Goal: Complete application form

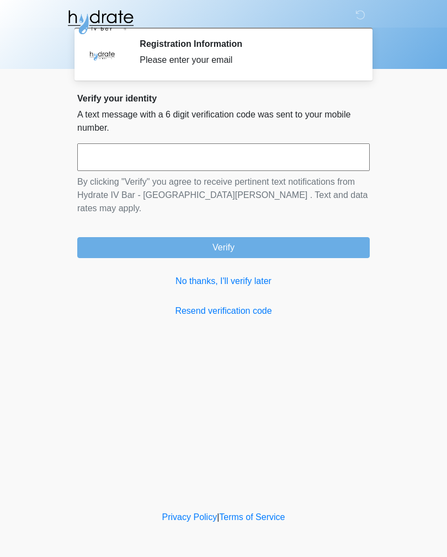
click at [296, 156] on input "text" at bounding box center [223, 157] width 292 height 28
type input "******"
click at [304, 237] on button "Verify" at bounding box center [223, 247] width 292 height 21
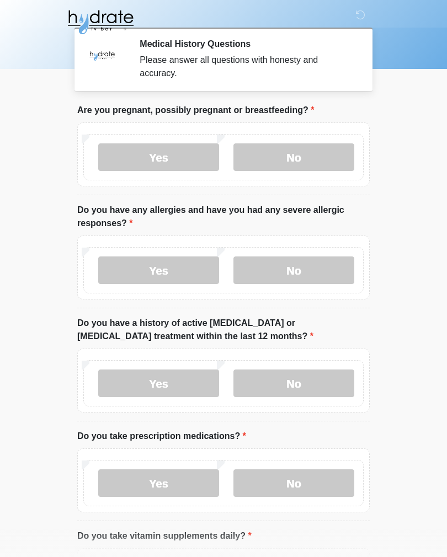
click at [318, 155] on label "No" at bounding box center [293, 157] width 121 height 28
click at [314, 266] on label "No" at bounding box center [293, 270] width 121 height 28
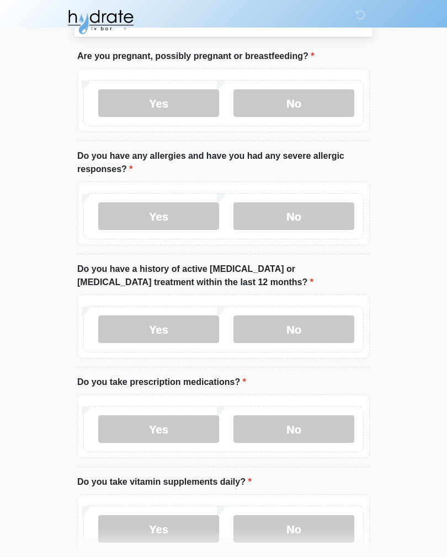
click at [321, 321] on label "No" at bounding box center [293, 330] width 121 height 28
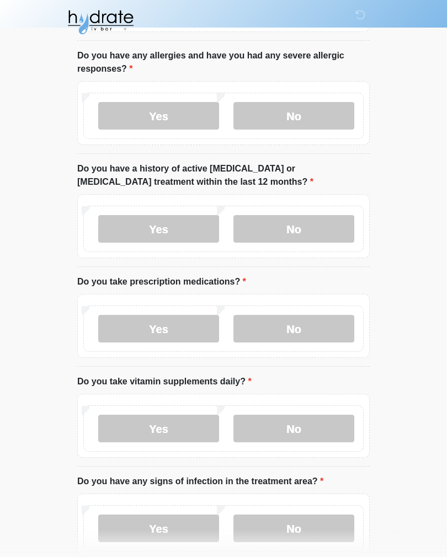
click at [330, 333] on label "No" at bounding box center [293, 329] width 121 height 28
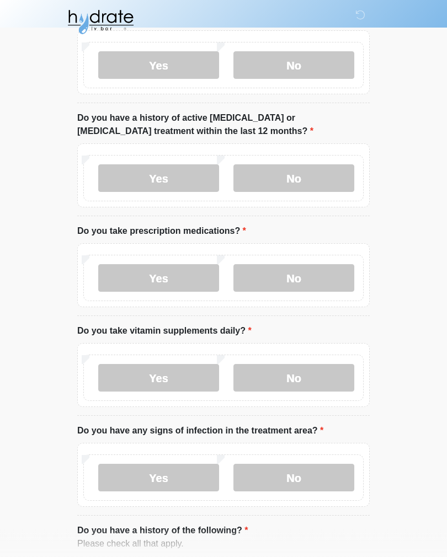
click at [190, 376] on label "Yes" at bounding box center [158, 379] width 121 height 28
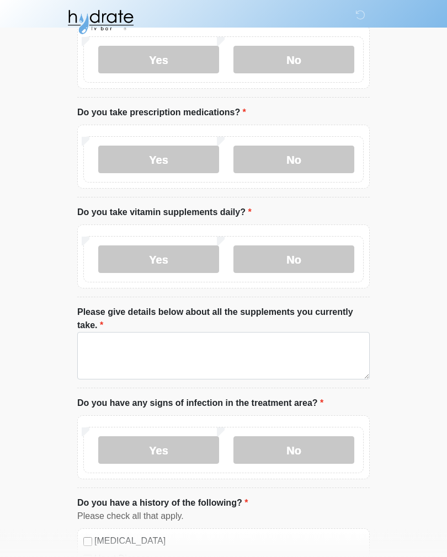
scroll to position [327, 0]
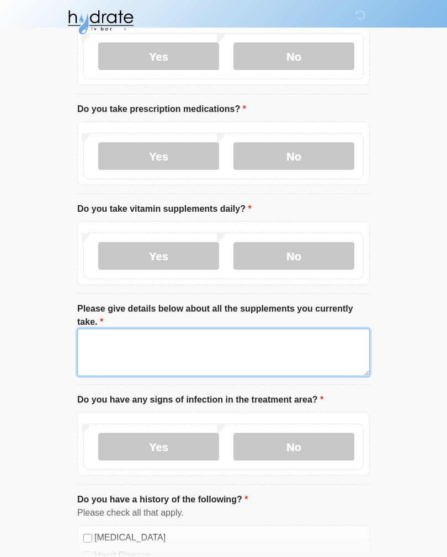
click at [294, 351] on textarea "Please give details below about all the supplements you currently take." at bounding box center [223, 352] width 292 height 47
click at [208, 342] on textarea "**********" at bounding box center [223, 352] width 292 height 47
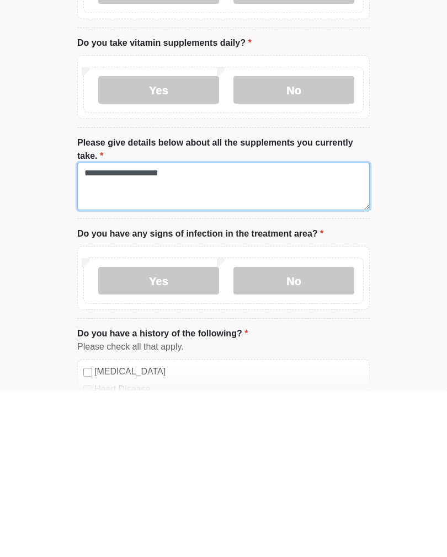
type textarea "**********"
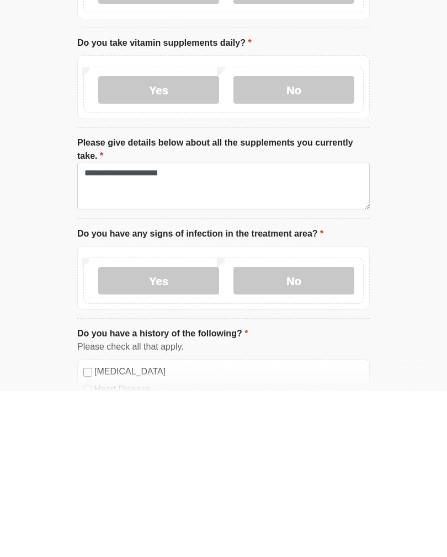
click at [297, 433] on label "No" at bounding box center [293, 447] width 121 height 28
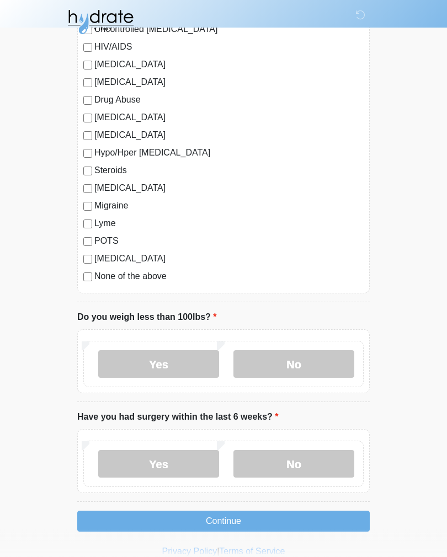
scroll to position [1167, 0]
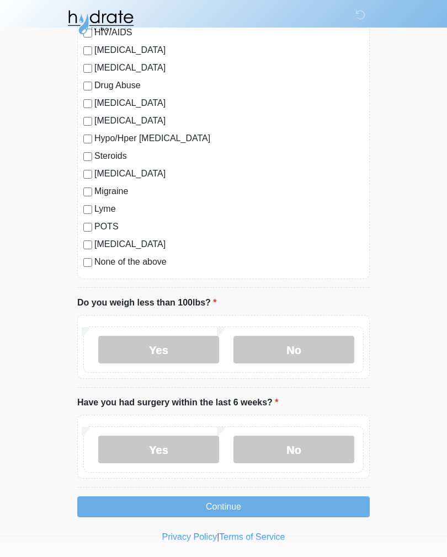
click at [314, 343] on label "No" at bounding box center [293, 350] width 121 height 28
click at [294, 444] on label "No" at bounding box center [293, 450] width 121 height 28
click at [311, 501] on button "Continue" at bounding box center [223, 506] width 292 height 21
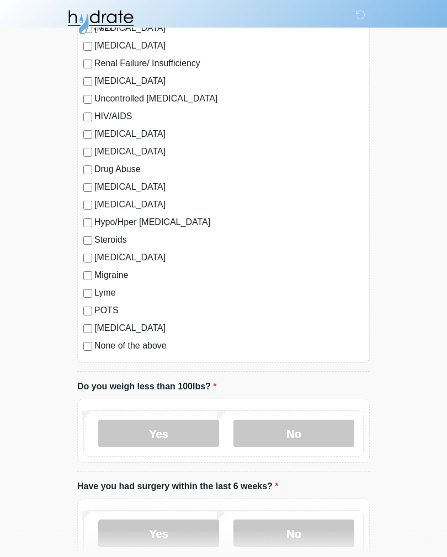
scroll to position [1085, 0]
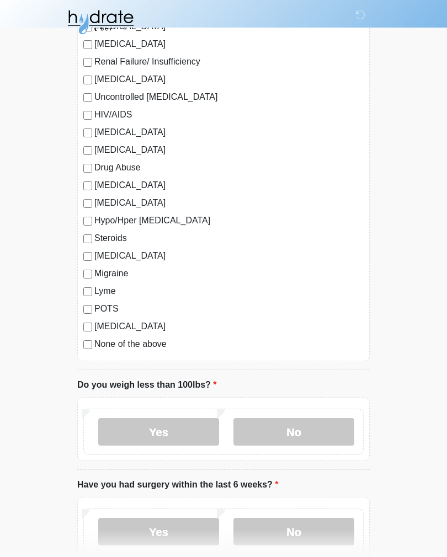
click at [302, 429] on label "No" at bounding box center [293, 432] width 121 height 28
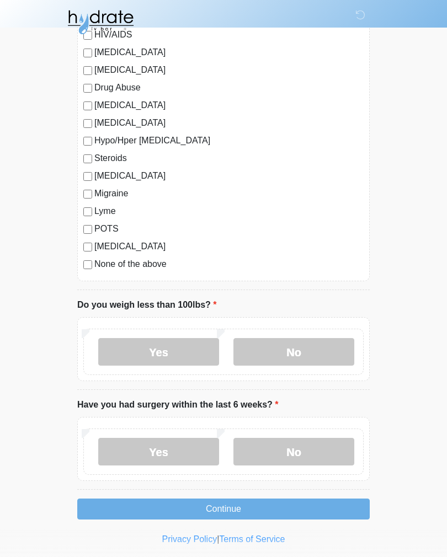
scroll to position [1167, 0]
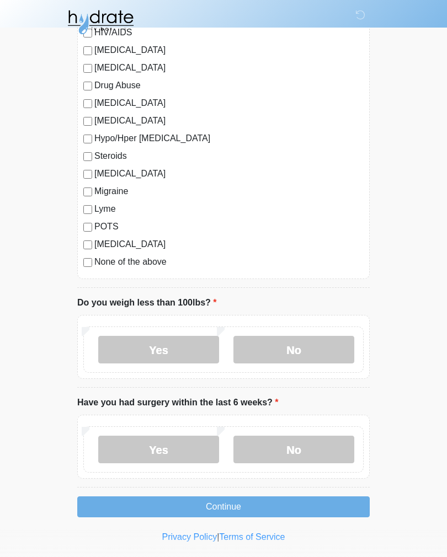
click at [297, 497] on button "Continue" at bounding box center [223, 506] width 292 height 21
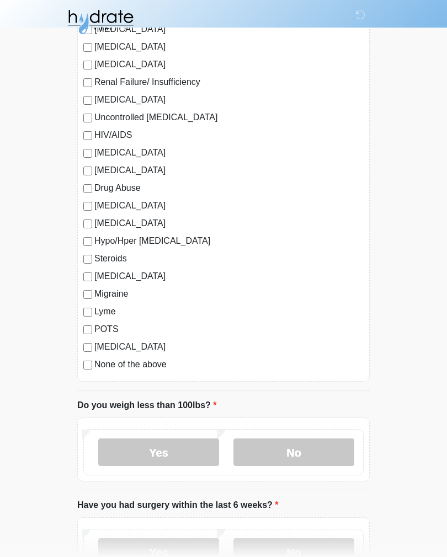
scroll to position [1065, 0]
click at [154, 367] on label "None of the above" at bounding box center [228, 364] width 269 height 13
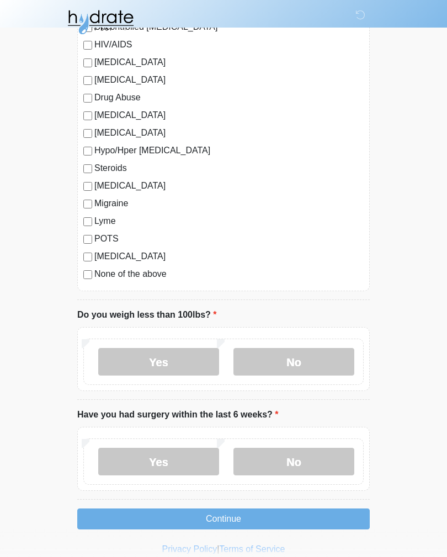
scroll to position [1167, 0]
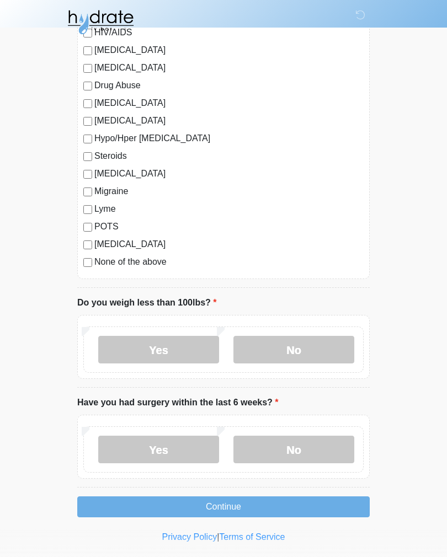
click at [297, 503] on button "Continue" at bounding box center [223, 506] width 292 height 21
click at [251, 503] on button "Continue" at bounding box center [223, 506] width 292 height 21
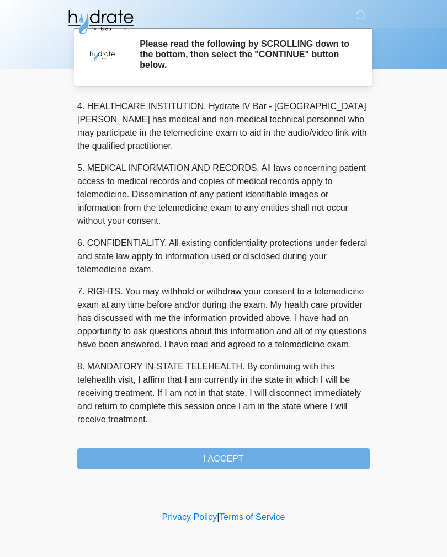
scroll to position [317, 0]
click at [253, 459] on button "I ACCEPT" at bounding box center [223, 458] width 292 height 21
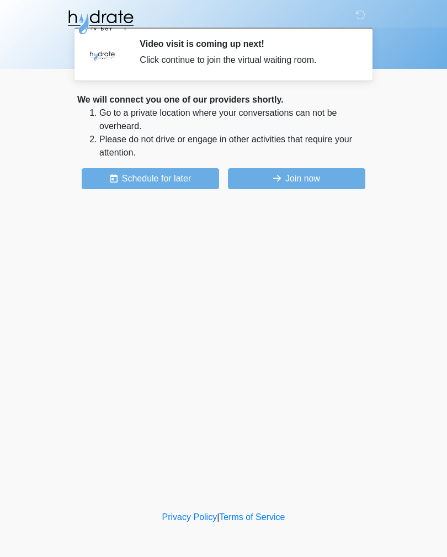
click at [315, 179] on button "Join now" at bounding box center [296, 178] width 137 height 21
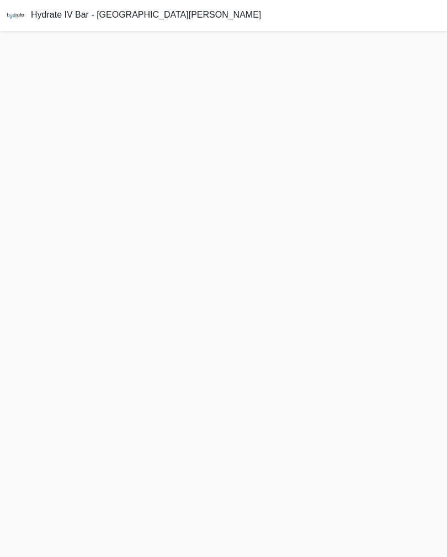
scroll to position [3, 0]
